Goal: Transaction & Acquisition: Purchase product/service

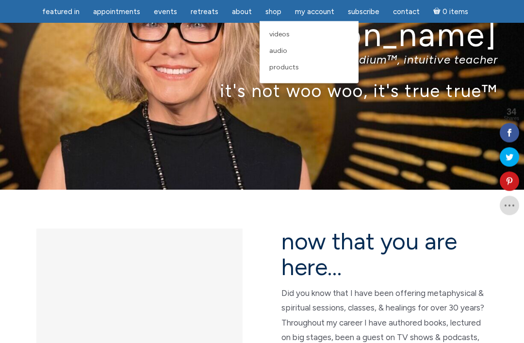
scroll to position [73, 0]
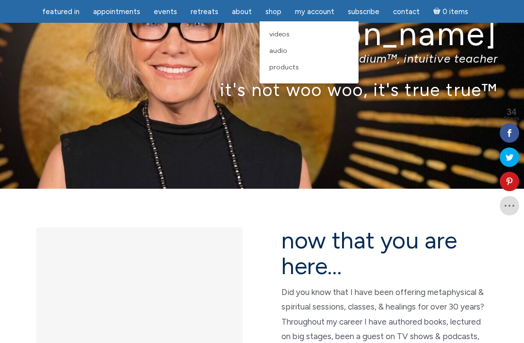
click at [289, 69] on span "Products" at bounding box center [285, 67] width 30 height 8
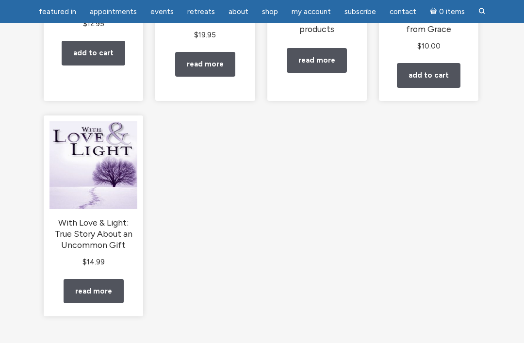
scroll to position [261, 0]
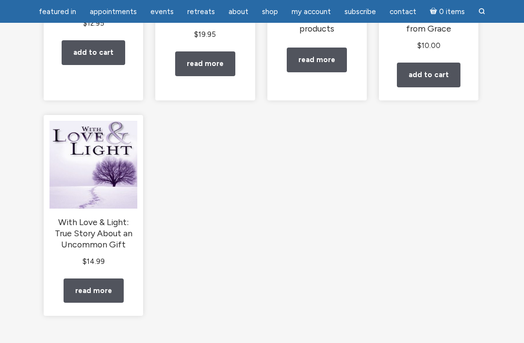
click at [111, 301] on link "Read more" at bounding box center [94, 291] width 60 height 25
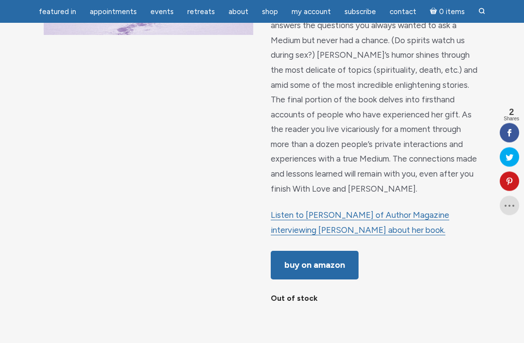
scroll to position [253, 0]
click at [336, 270] on link "Buy on Amazon" at bounding box center [315, 265] width 88 height 29
